Goal: Task Accomplishment & Management: Use online tool/utility

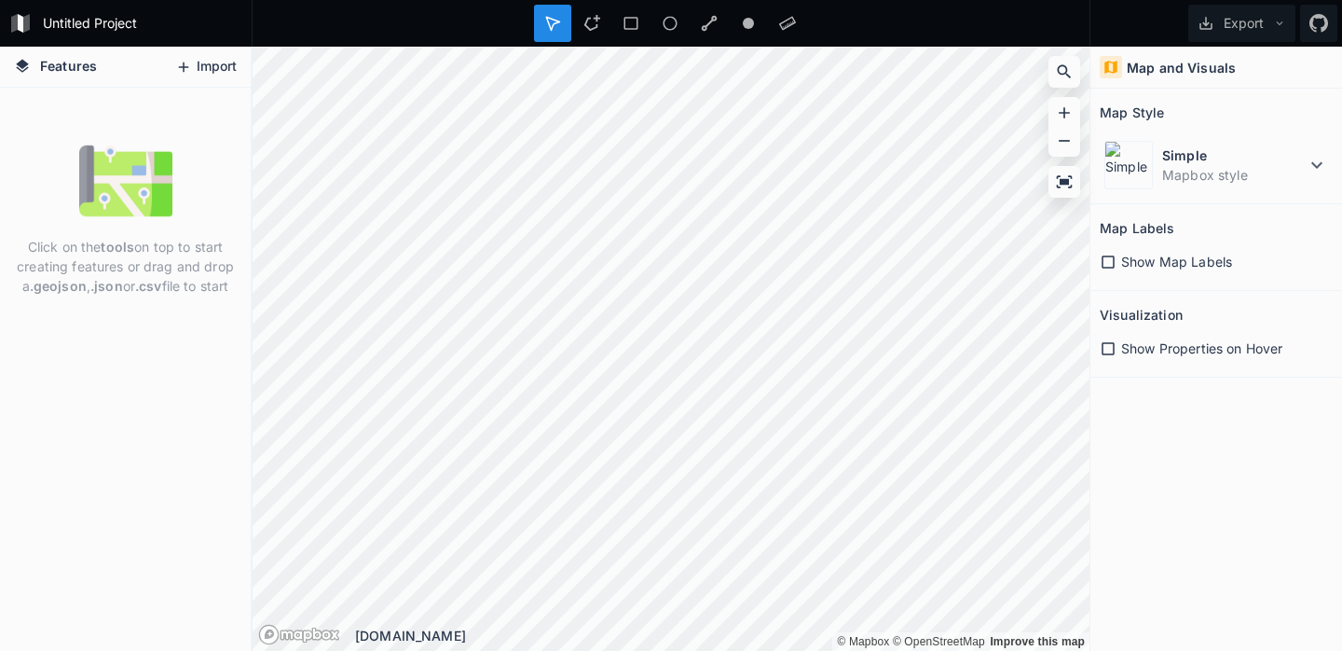
click at [218, 70] on button "Import" at bounding box center [206, 67] width 80 height 30
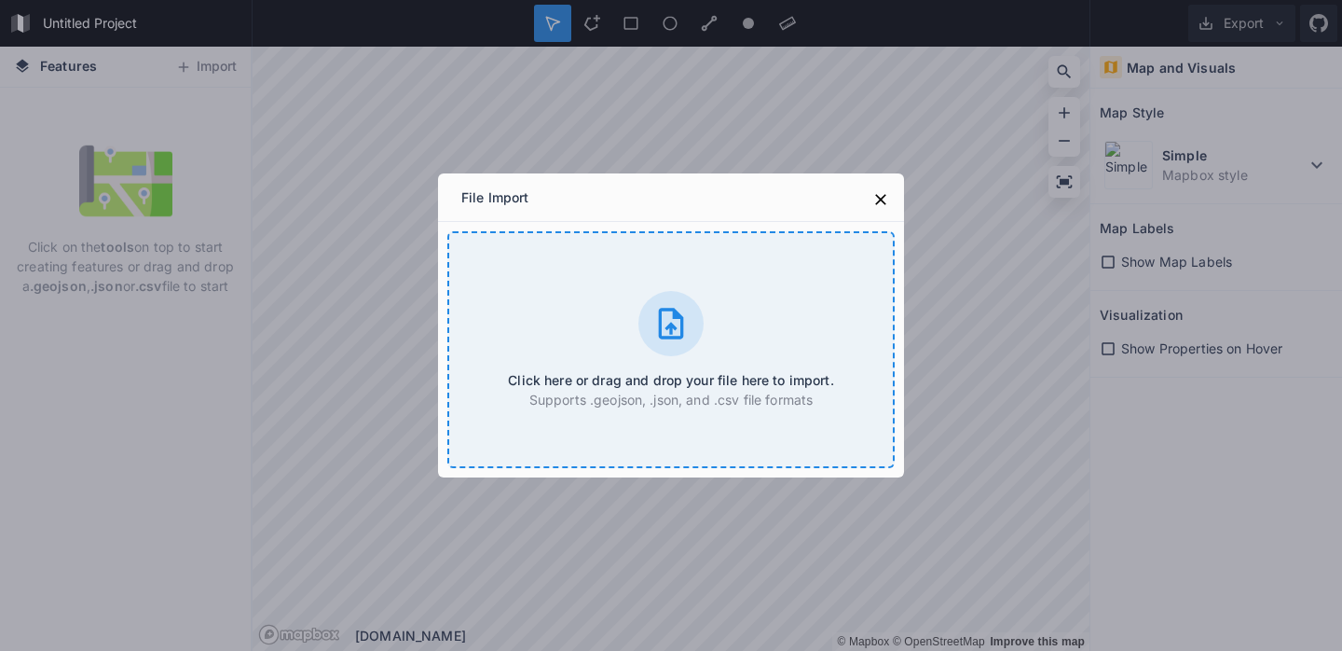
click at [661, 325] on icon at bounding box center [671, 323] width 25 height 31
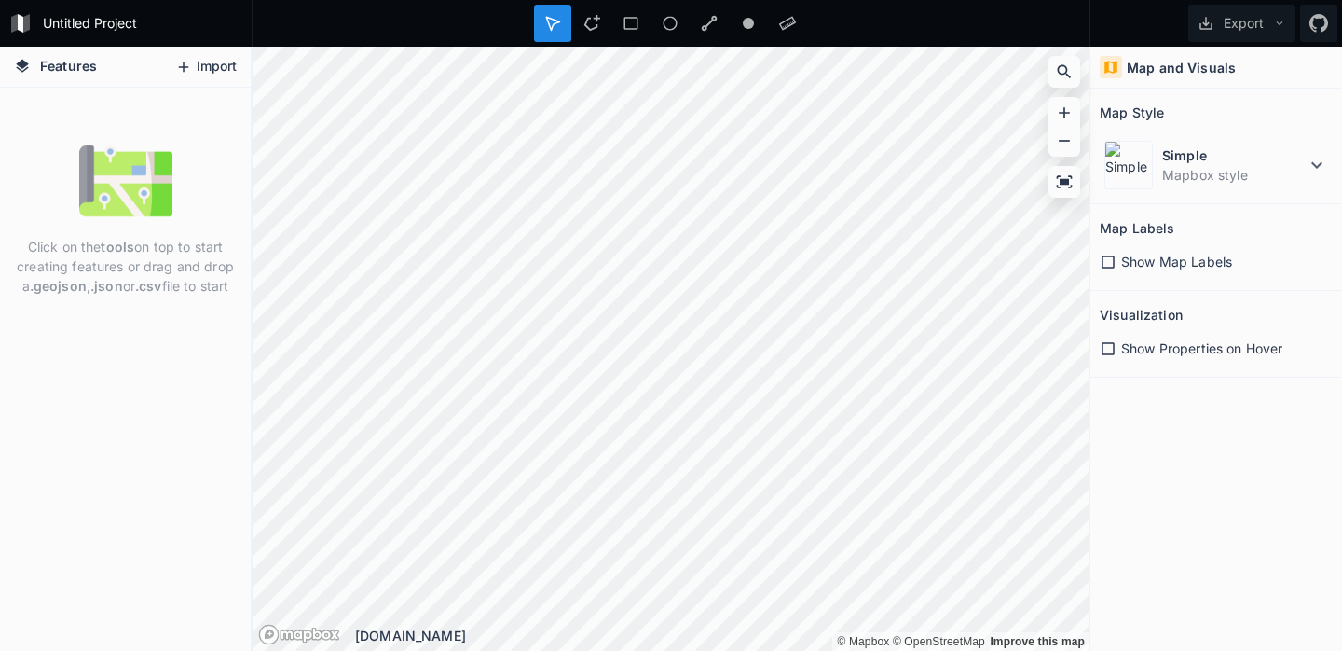
click at [226, 61] on button "Import" at bounding box center [206, 67] width 80 height 30
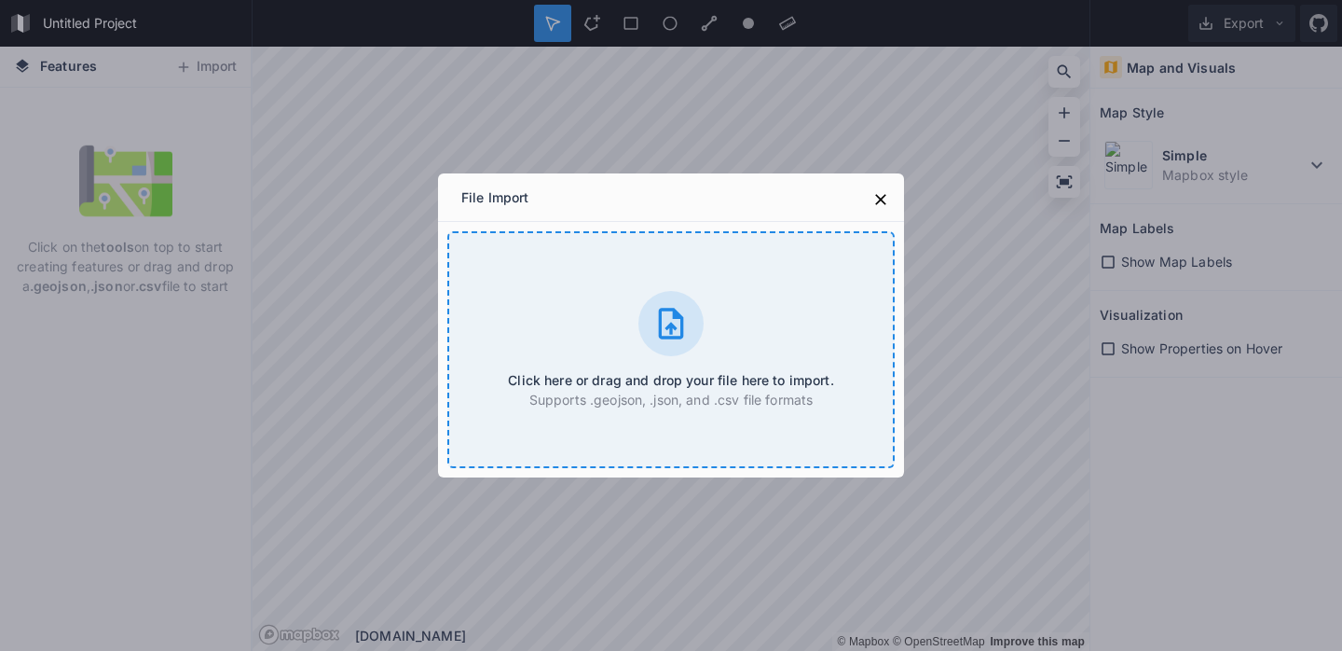
click at [601, 288] on div "Click here or drag and drop your file here to import. Supports .geojson, .json,…" at bounding box center [670, 349] width 447 height 237
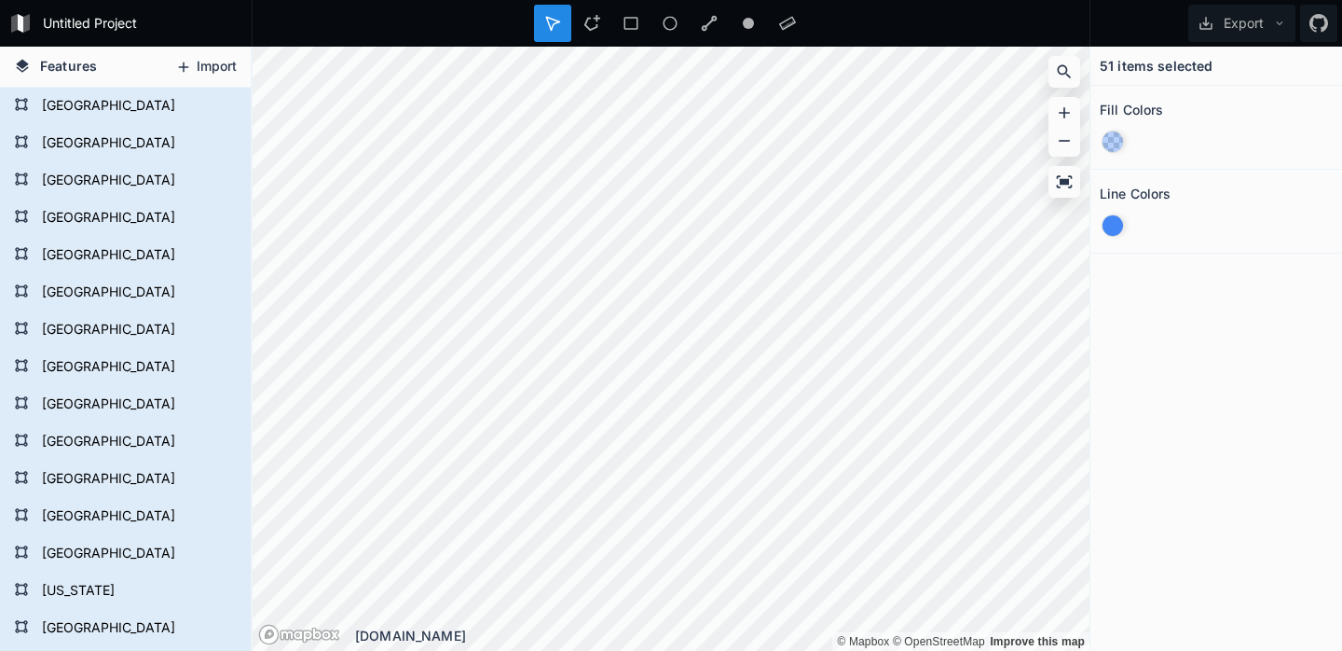
click at [199, 71] on button "Import" at bounding box center [206, 67] width 80 height 30
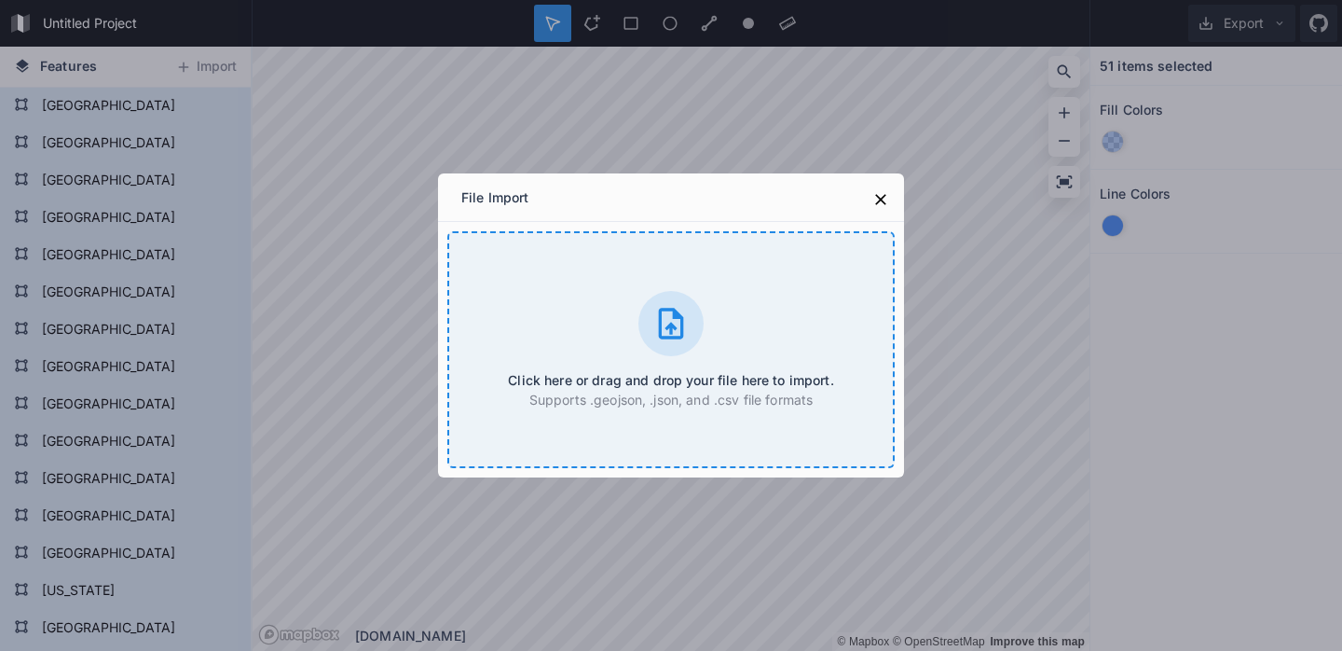
click at [651, 323] on div at bounding box center [670, 323] width 65 height 65
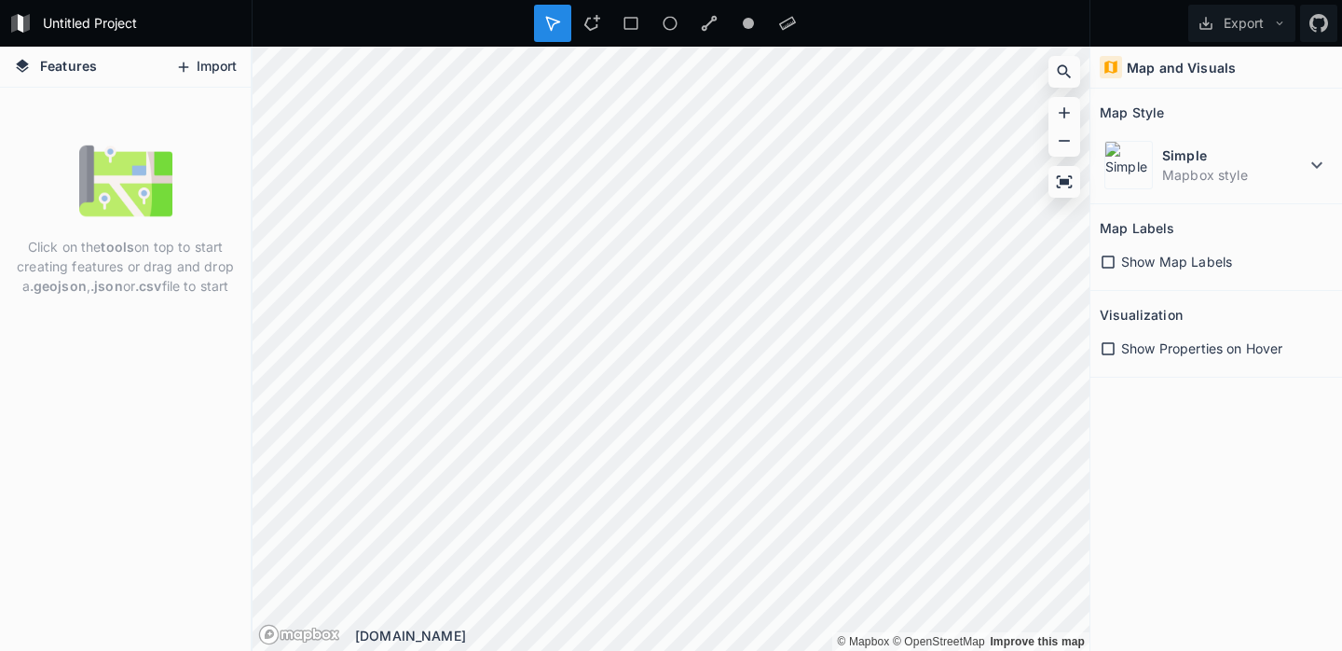
click at [204, 66] on button "Import" at bounding box center [206, 67] width 80 height 30
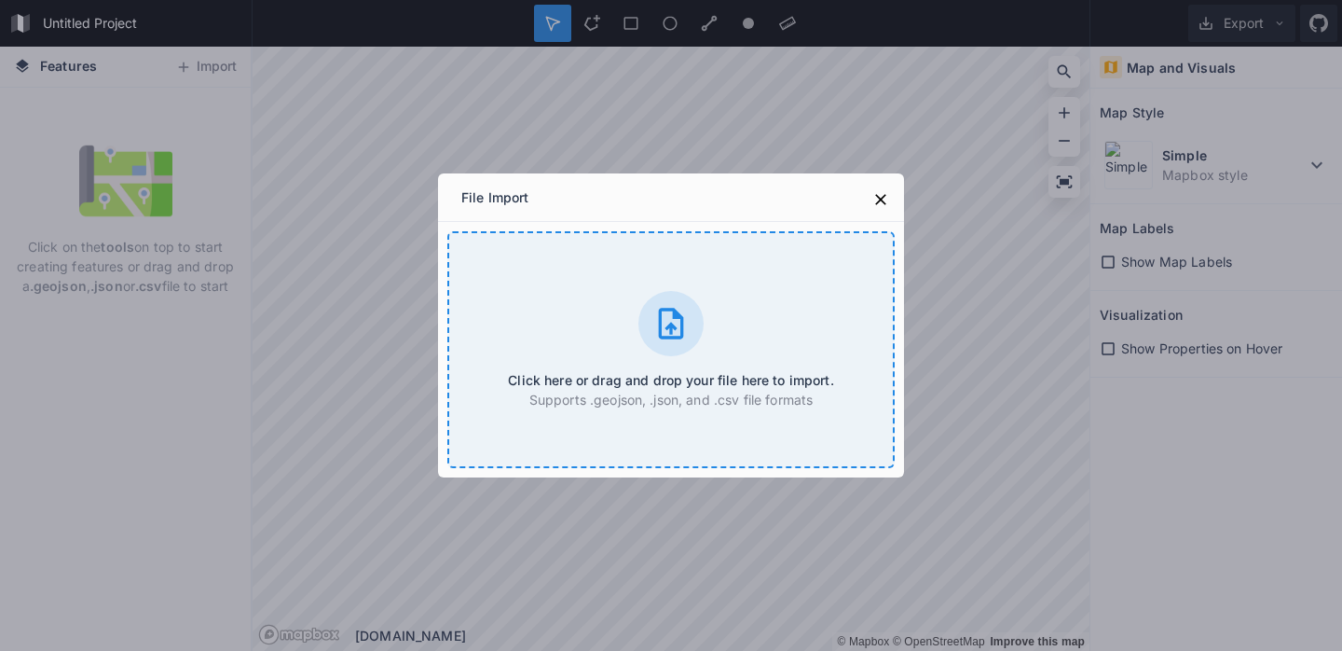
click at [733, 372] on h4 "Click here or drag and drop your file here to import." at bounding box center [670, 380] width 325 height 20
